Goal: Task Accomplishment & Management: Use online tool/utility

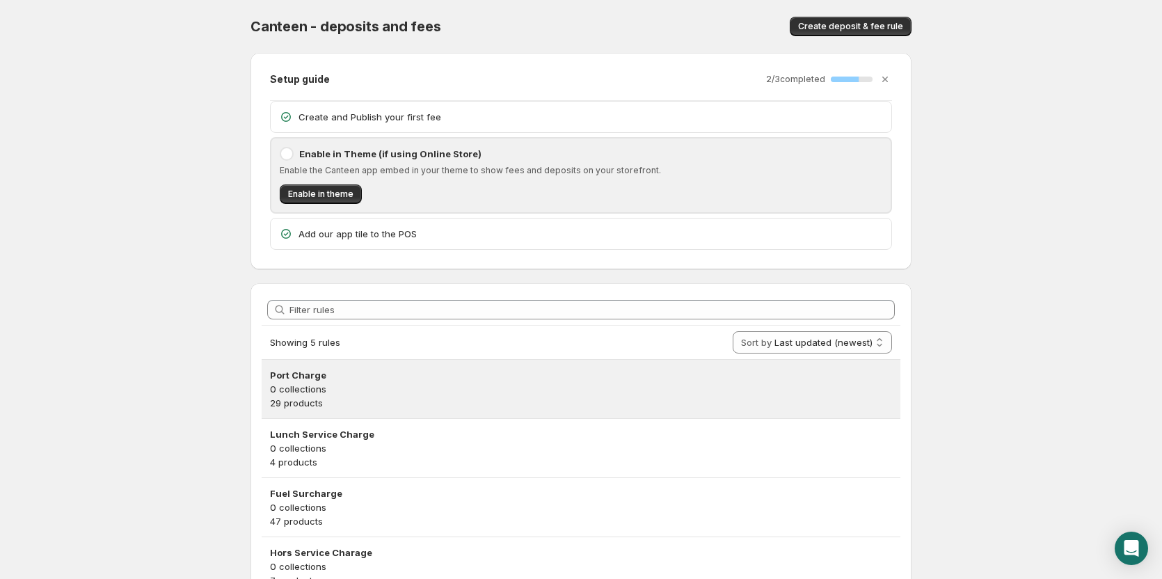
click at [361, 370] on h3 "Port Charge" at bounding box center [581, 375] width 622 height 14
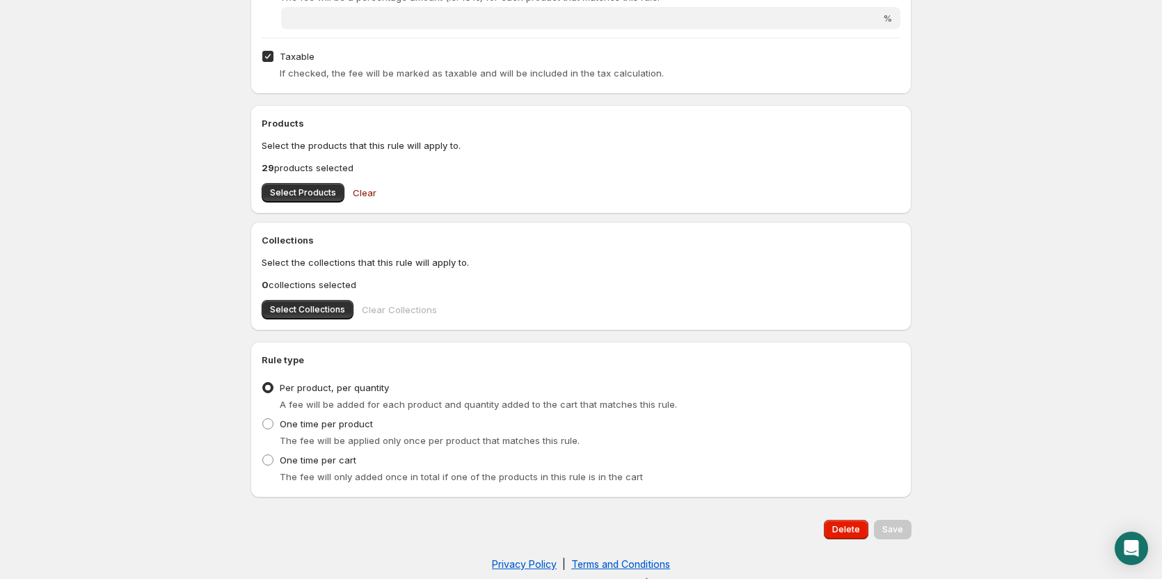
scroll to position [505, 0]
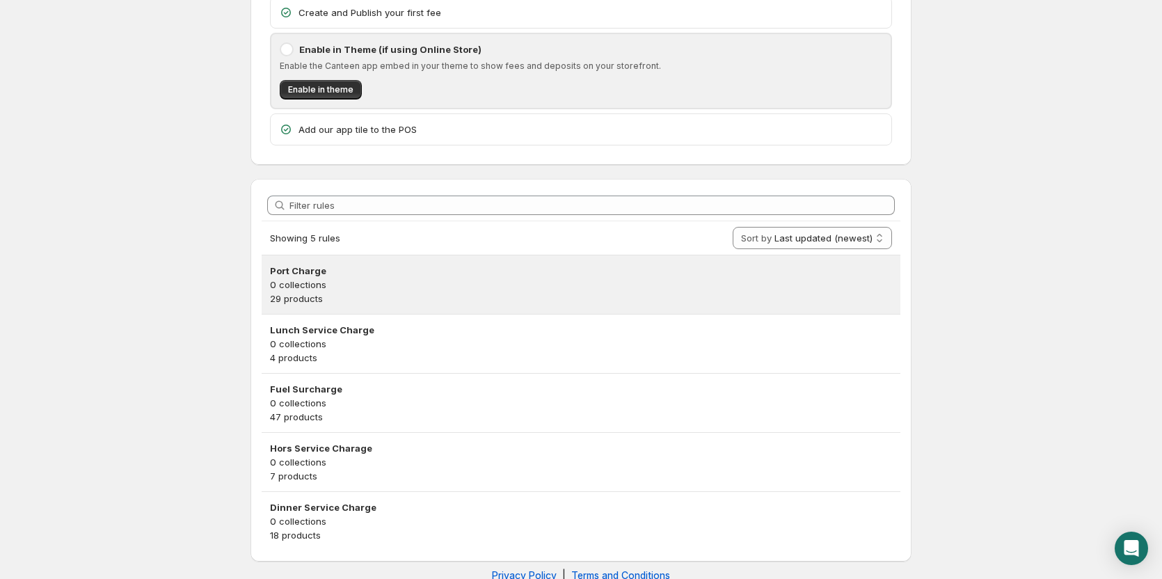
scroll to position [132, 0]
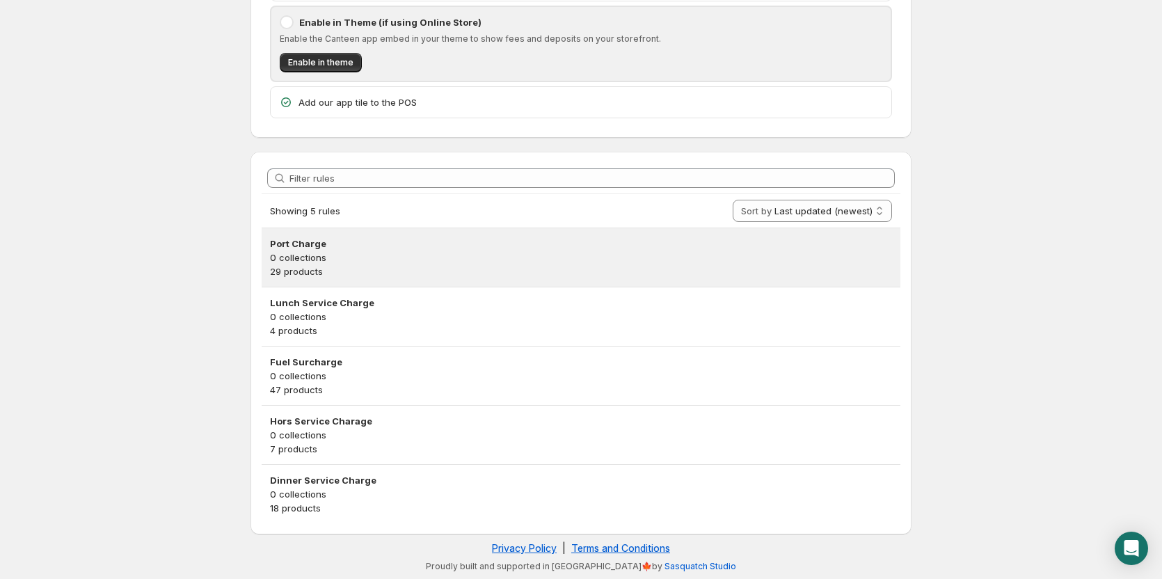
click at [295, 263] on p "0 collections" at bounding box center [581, 258] width 622 height 14
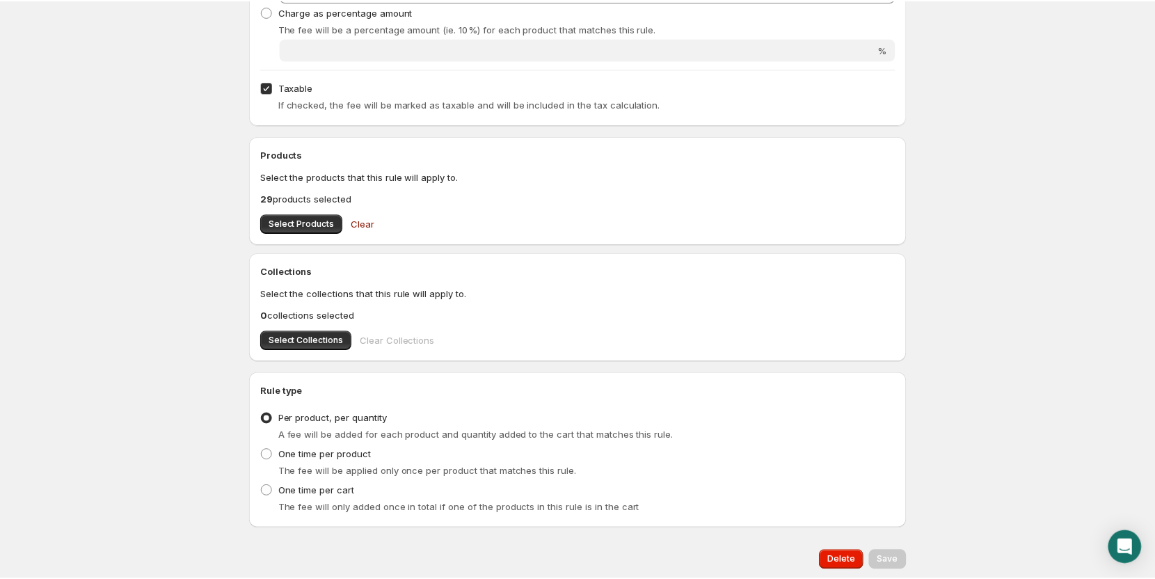
scroll to position [505, 0]
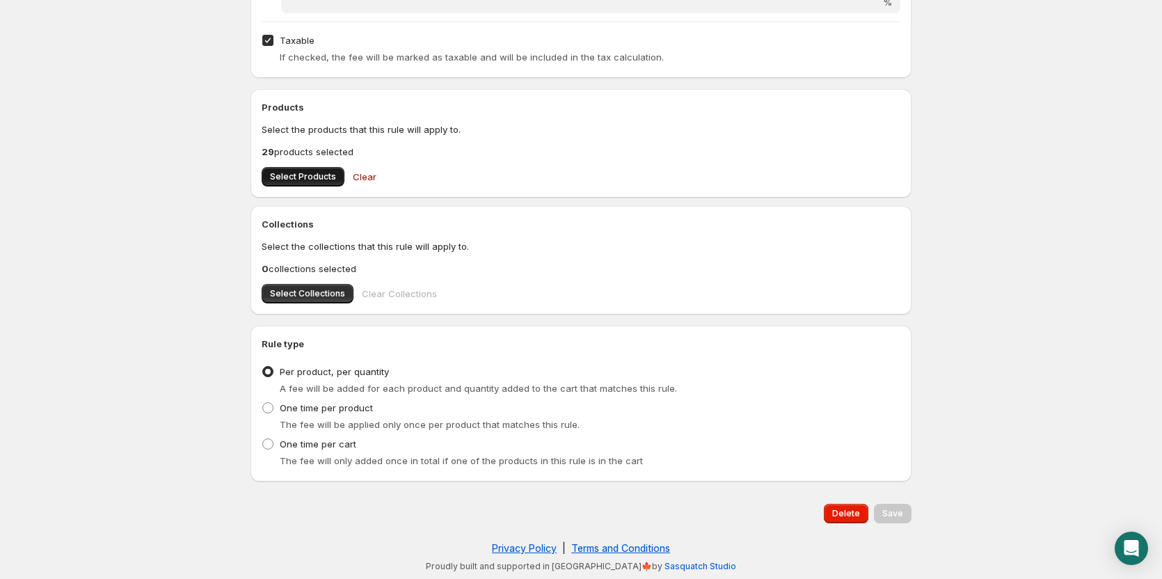
click at [317, 172] on span "Select Products" at bounding box center [303, 176] width 66 height 11
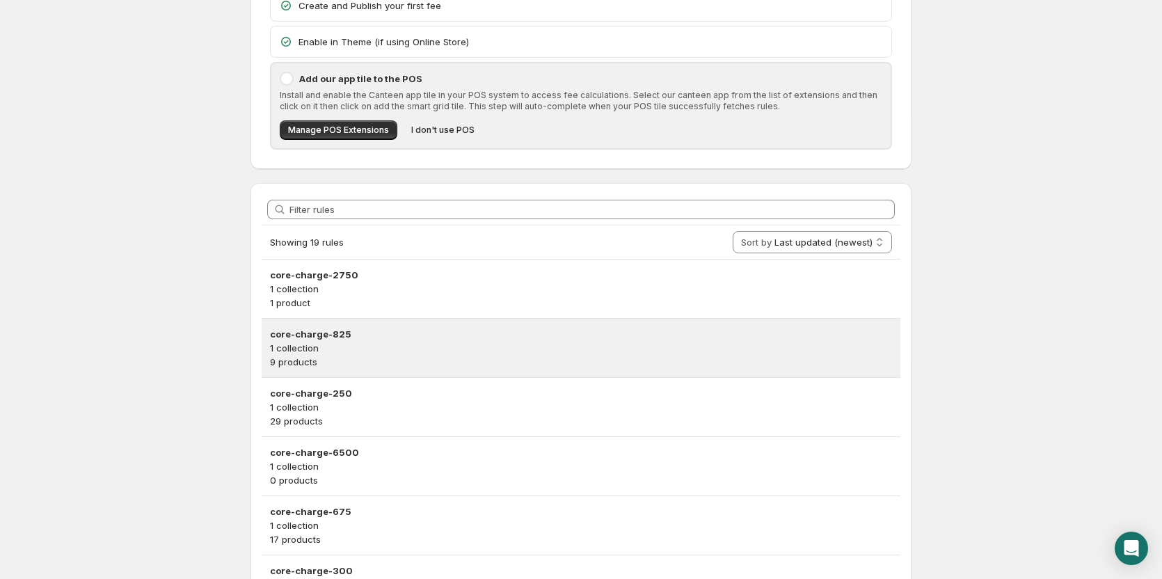
scroll to position [139, 0]
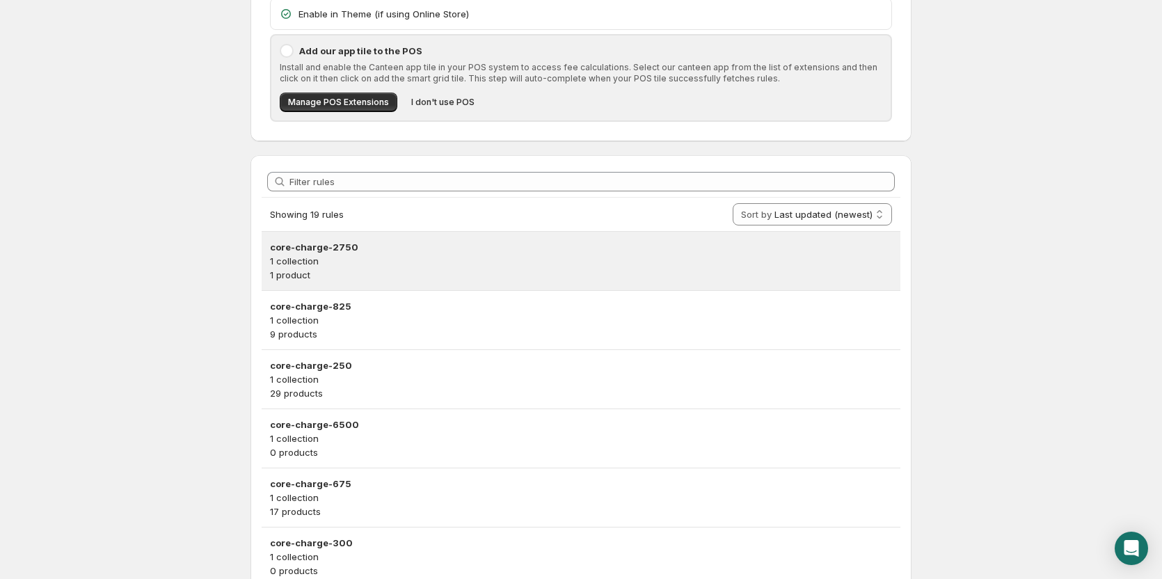
click at [338, 244] on h3 "core-charge-2750" at bounding box center [581, 247] width 622 height 14
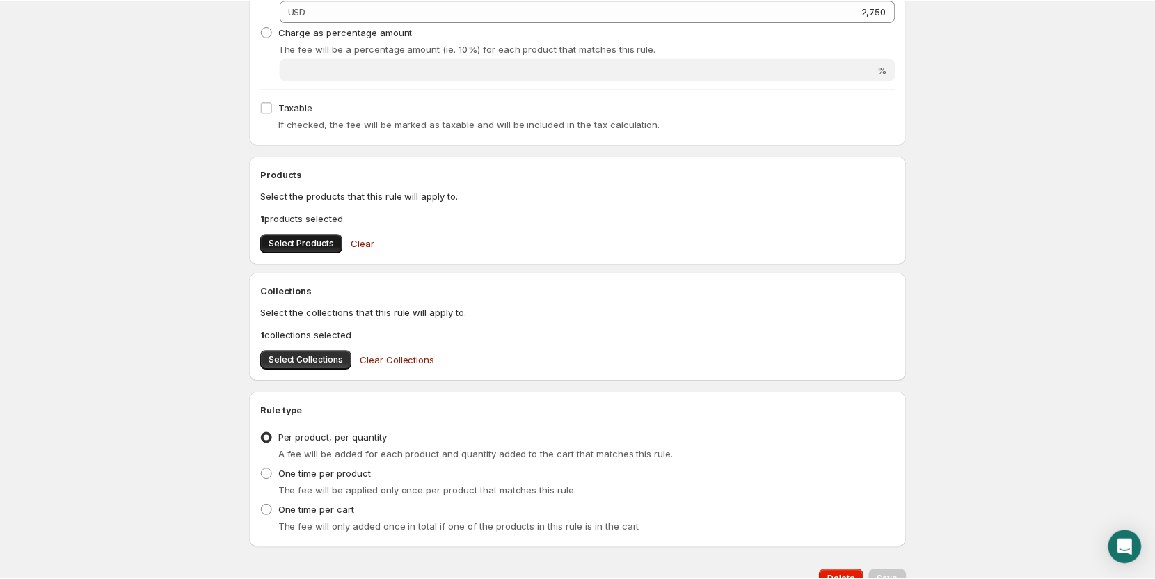
scroll to position [325, 0]
